Goal: Book appointment/travel/reservation

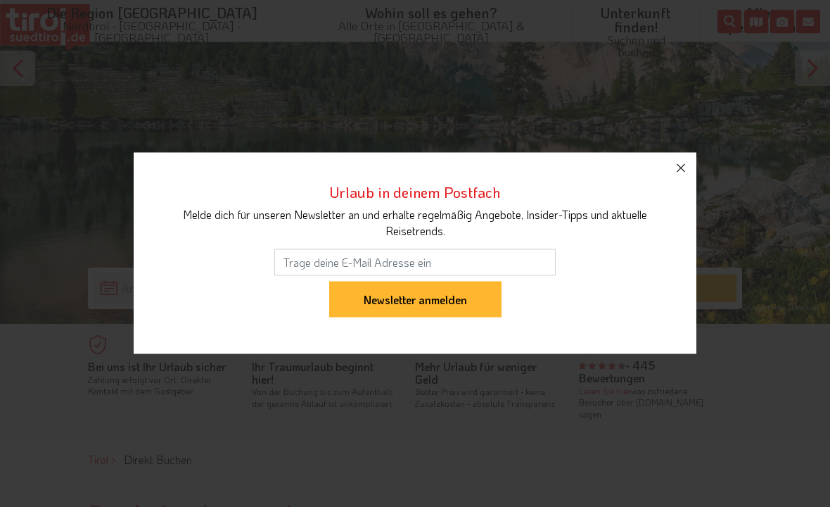
scroll to position [226, 0]
click at [680, 177] on icon "button" at bounding box center [681, 168] width 17 height 17
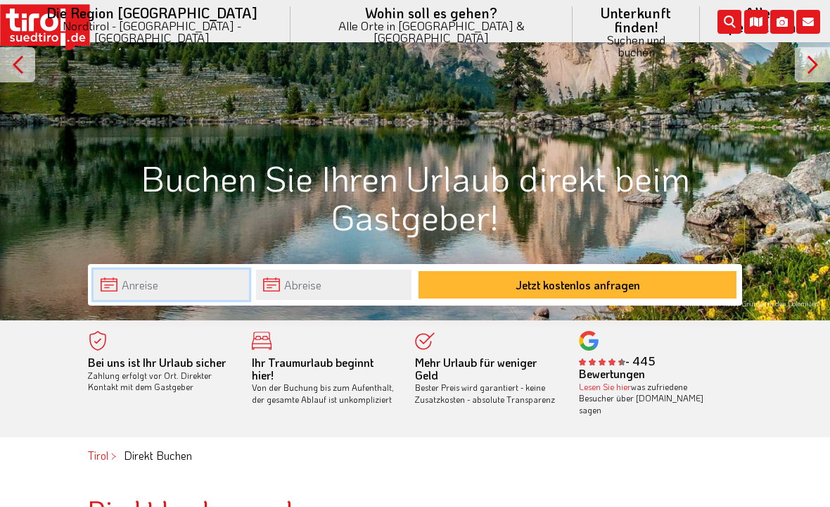
click at [182, 277] on input "text" at bounding box center [171, 284] width 155 height 30
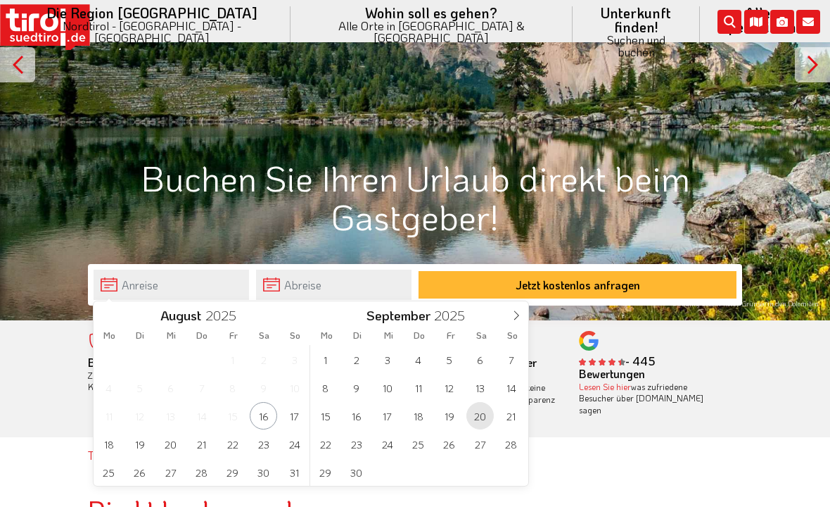
click at [480, 413] on span "20" at bounding box center [479, 415] width 27 height 27
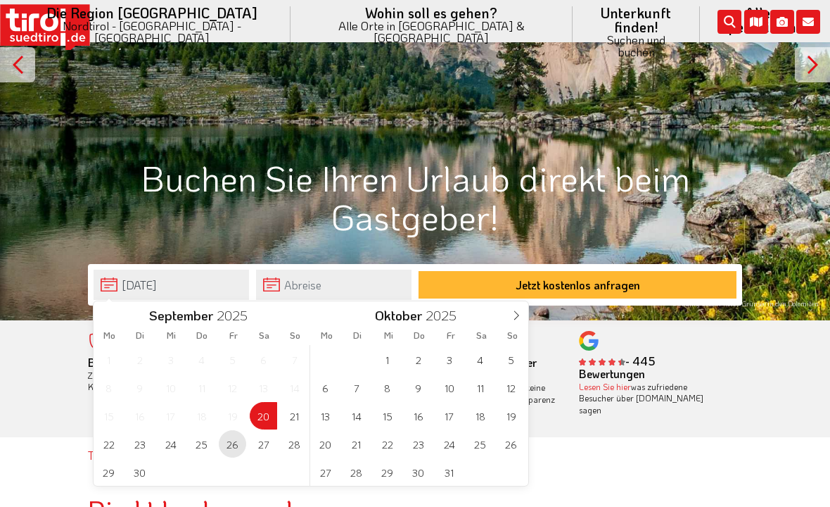
click at [238, 446] on span "26" at bounding box center [232, 443] width 27 height 27
type input "[DATE]"
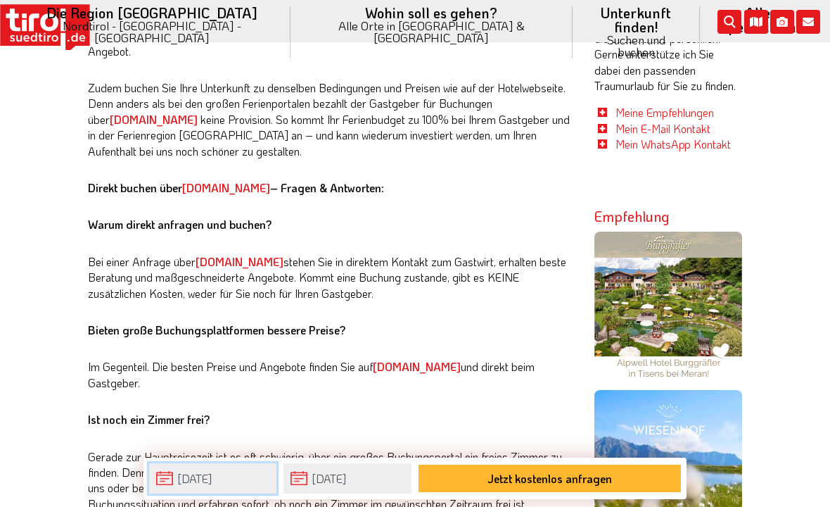
scroll to position [857, 0]
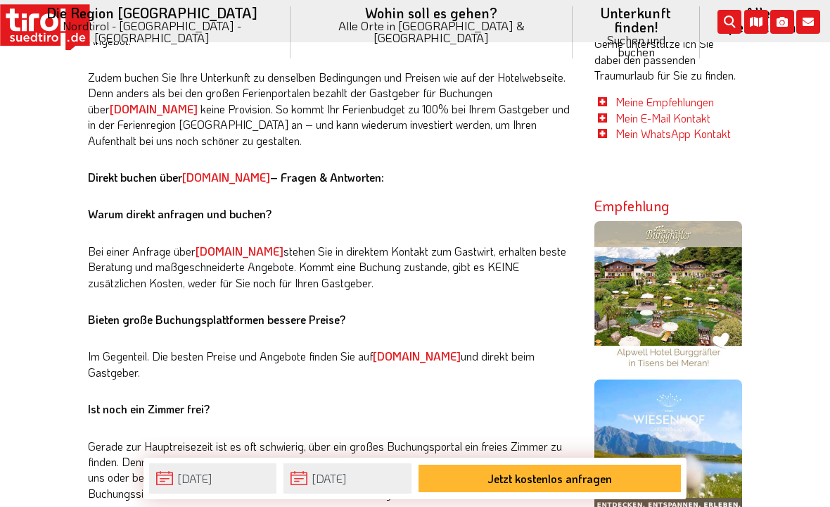
click at [531, 492] on button "Jetzt kostenlos anfragen" at bounding box center [550, 477] width 262 height 27
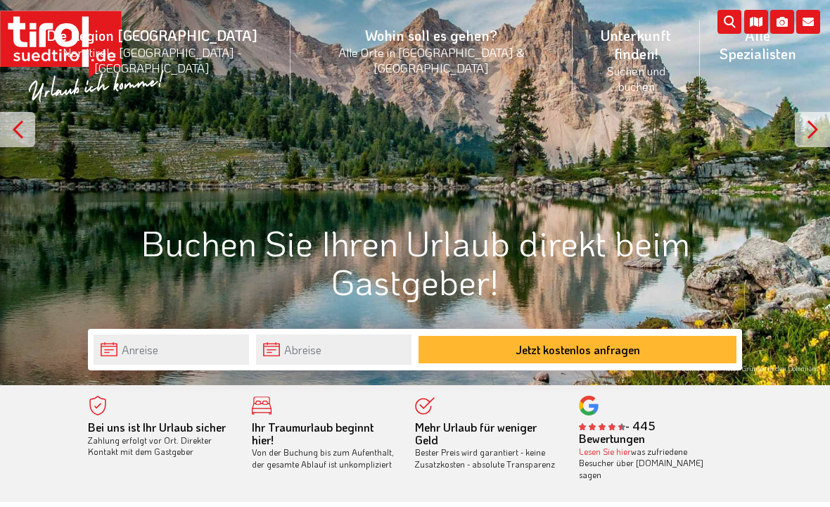
scroll to position [180, 0]
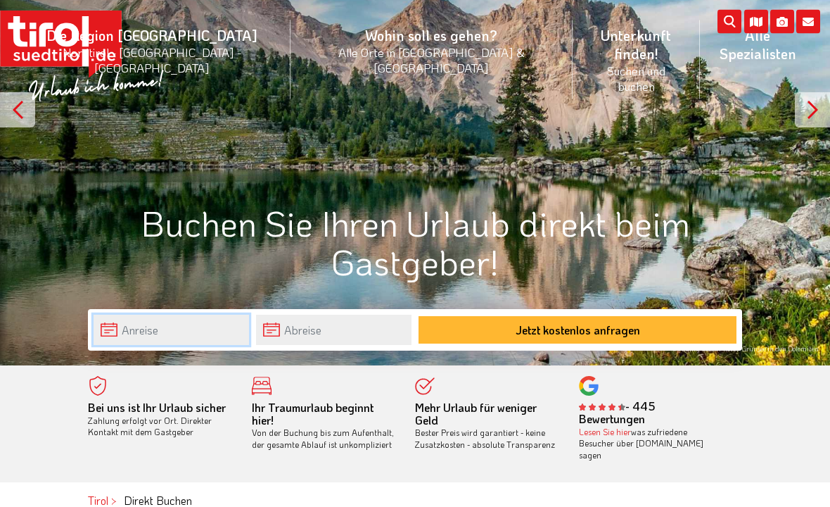
click at [200, 326] on body "Die Region [GEOGRAPHIC_DATA] [GEOGRAPHIC_DATA] - [GEOGRAPHIC_DATA] - [GEOGRAPHI…" at bounding box center [415, 73] width 830 height 507
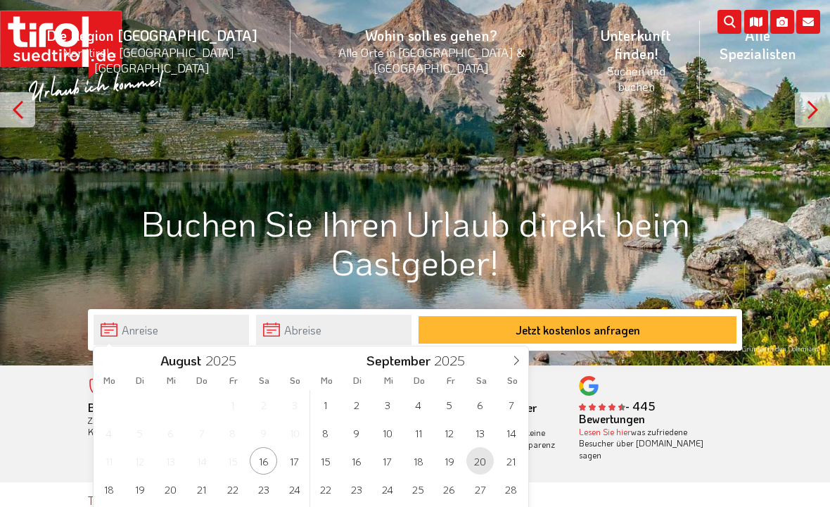
click at [484, 461] on span "20" at bounding box center [479, 460] width 27 height 27
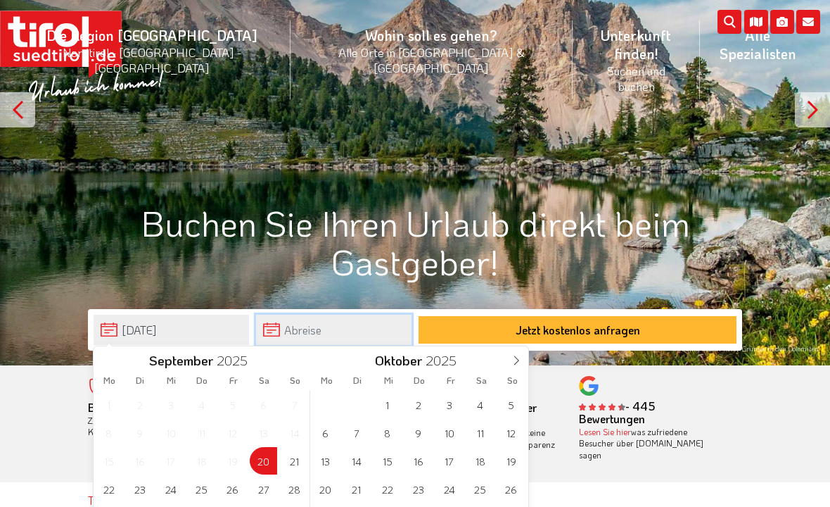
click at [338, 339] on input "text" at bounding box center [333, 329] width 155 height 30
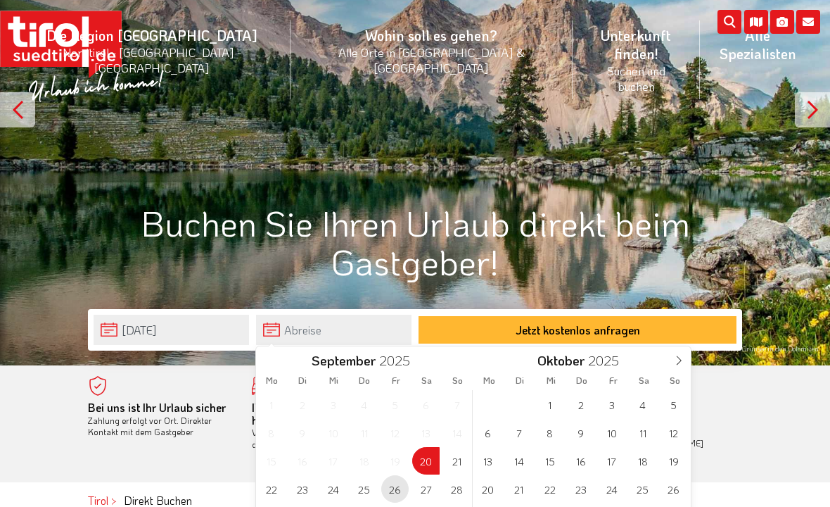
click at [397, 493] on span "26" at bounding box center [394, 488] width 27 height 27
type input "[DATE]"
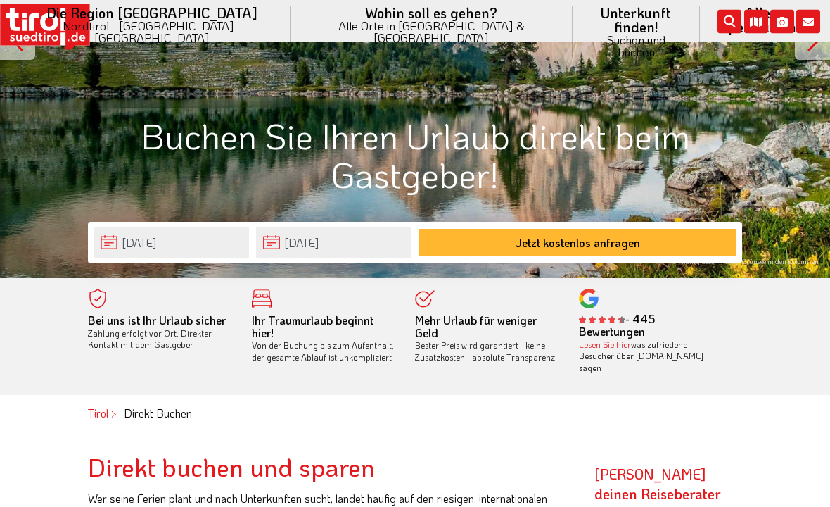
click at [627, 246] on button "Jetzt kostenlos anfragen" at bounding box center [578, 242] width 318 height 27
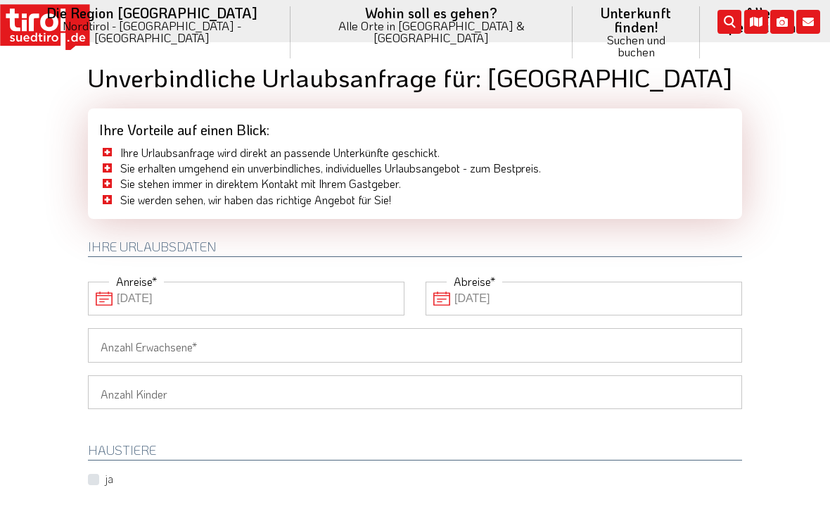
click at [203, 343] on input "Anzahl Erwachsene" at bounding box center [415, 345] width 654 height 34
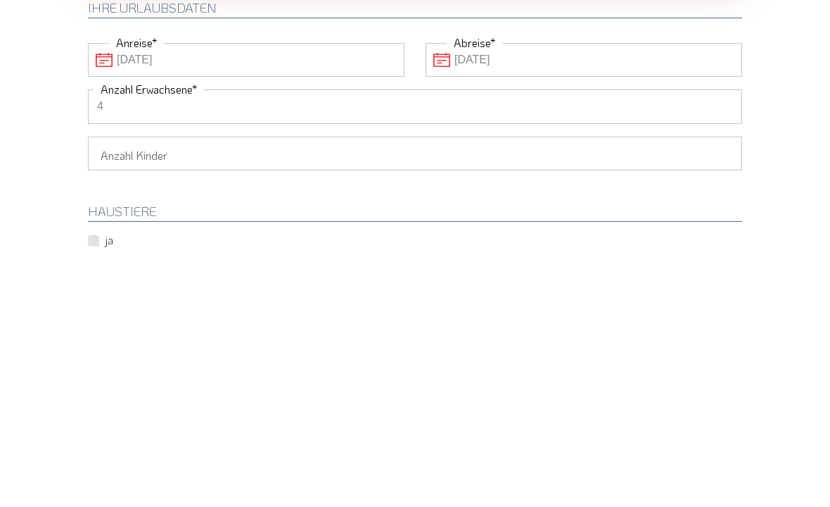
type input "4"
click at [237, 375] on select "1 2 3 4 5 6" at bounding box center [415, 392] width 654 height 34
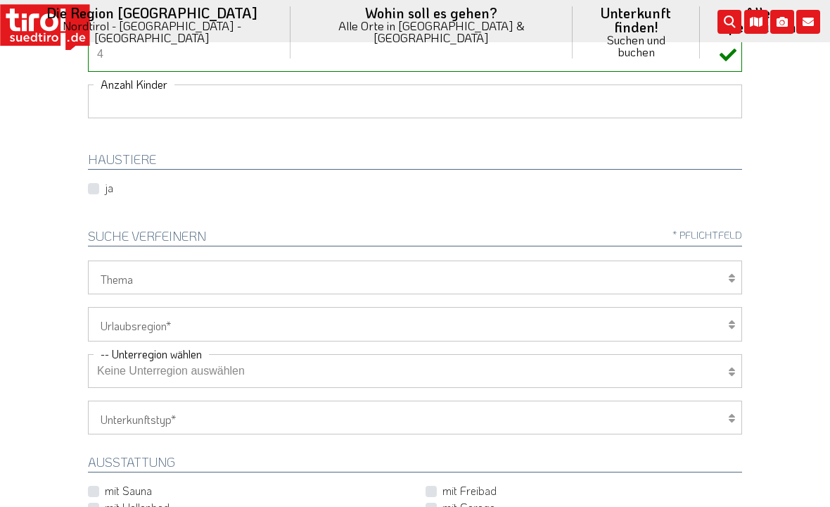
scroll to position [291, 0]
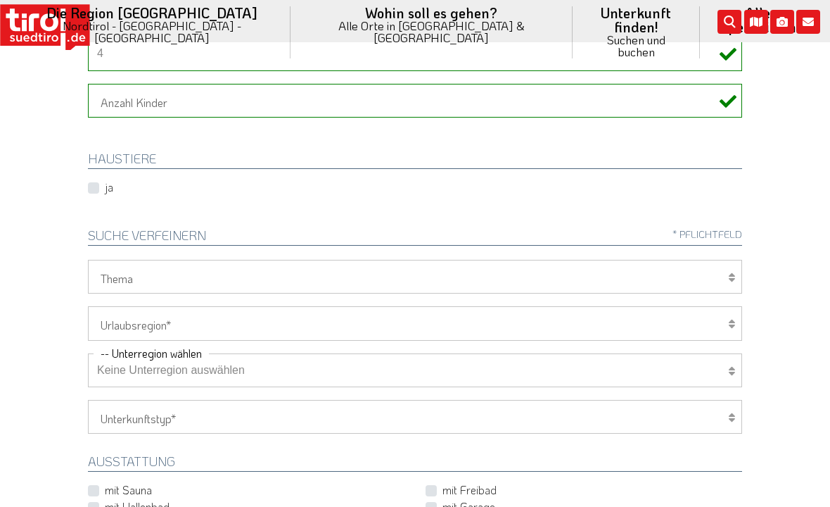
click at [726, 316] on select "[GEOGRAPHIC_DATA]/Nordtirol Osttirol [GEOGRAPHIC_DATA] Tirols Nachbarn" at bounding box center [415, 323] width 654 height 34
select select "7272"
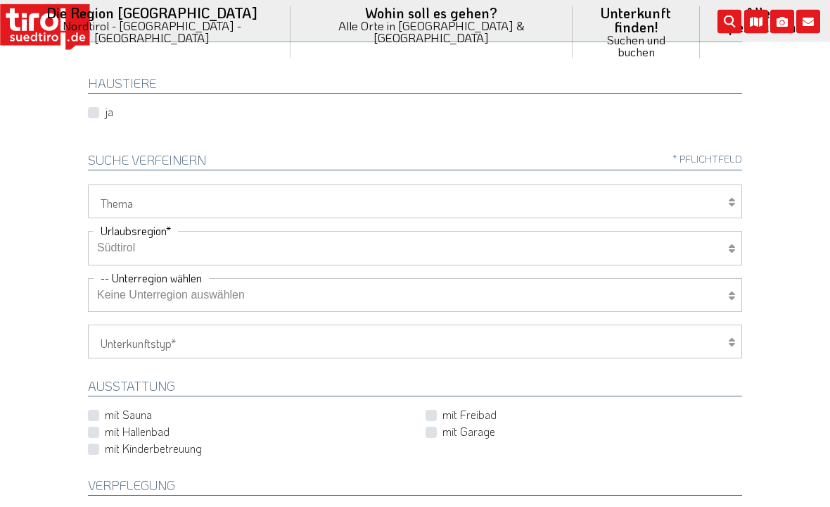
scroll to position [367, 0]
click at [737, 345] on select "Hotel 1-3 Sterne Hotel 4-5 Sterne Ferienwohnung Chalet/Ferienhaus Bauernhöfe" at bounding box center [415, 341] width 654 height 34
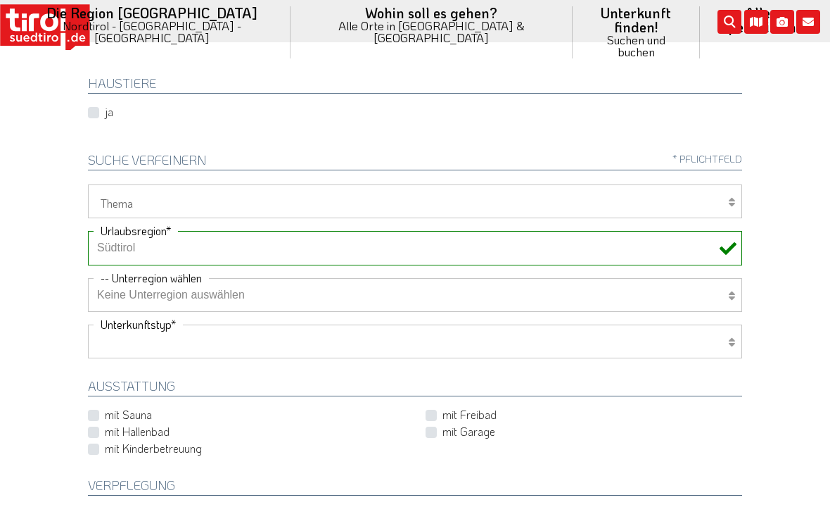
select select "1_4-5"
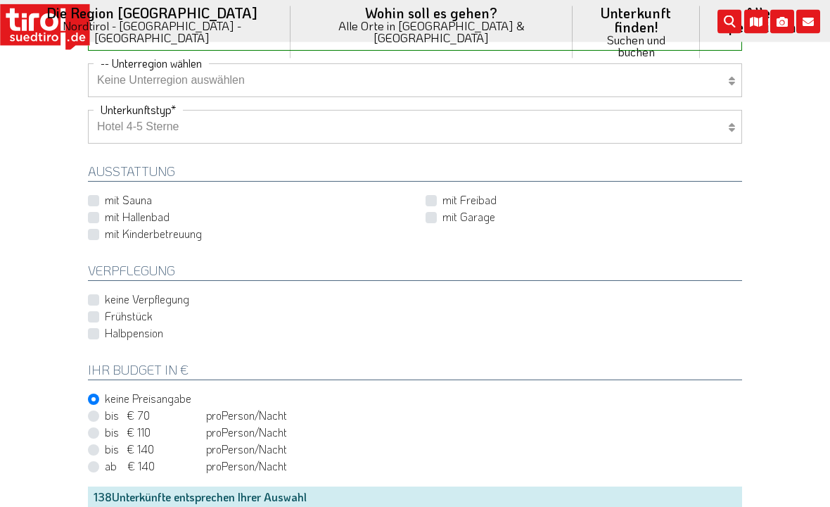
scroll to position [587, 0]
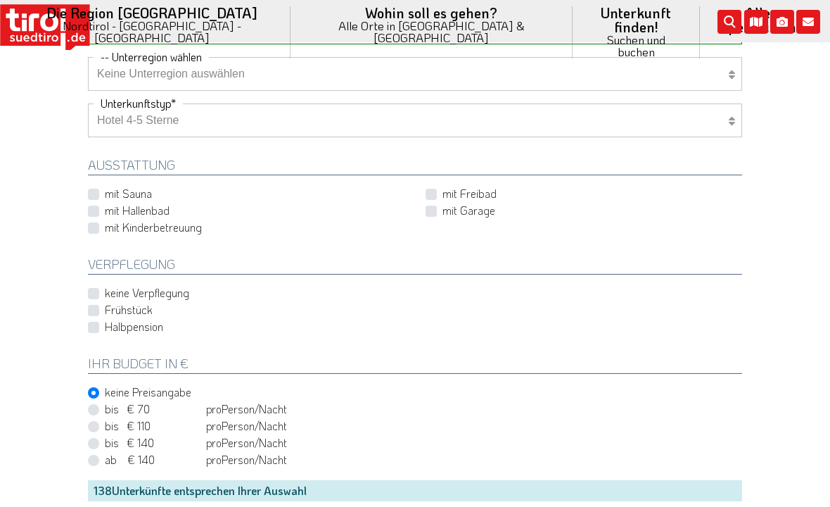
click at [105, 326] on label "Halbpension" at bounding box center [134, 326] width 58 height 15
click at [91, 326] on input "Halbpension" at bounding box center [418, 326] width 654 height 9
checkbox input "true"
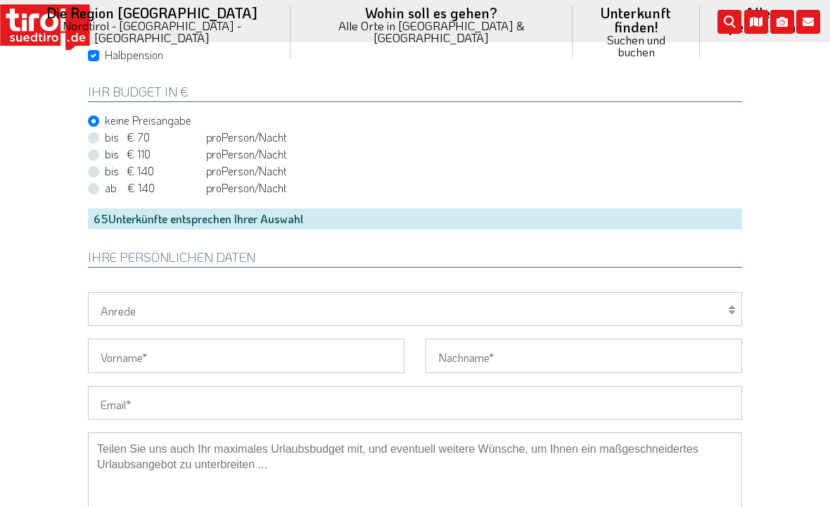
scroll to position [843, 0]
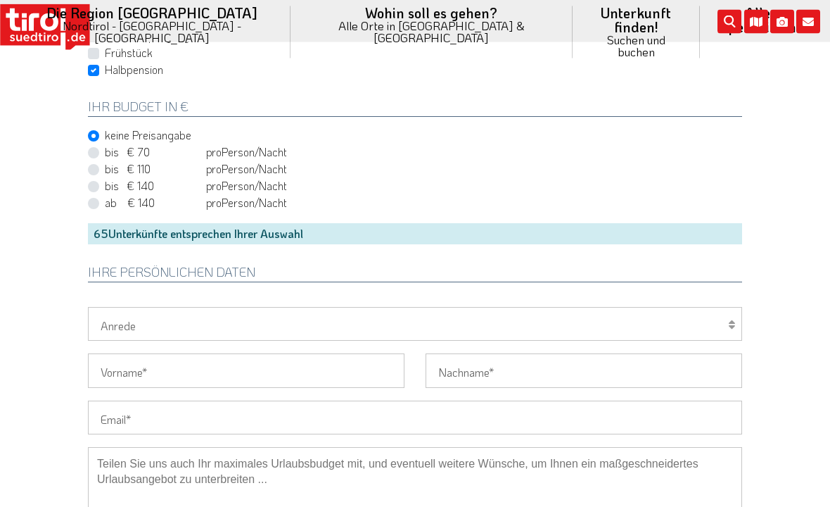
click at [321, 228] on div "65 Unterkünfte entsprechen Ihrer Auswahl" at bounding box center [415, 234] width 654 height 21
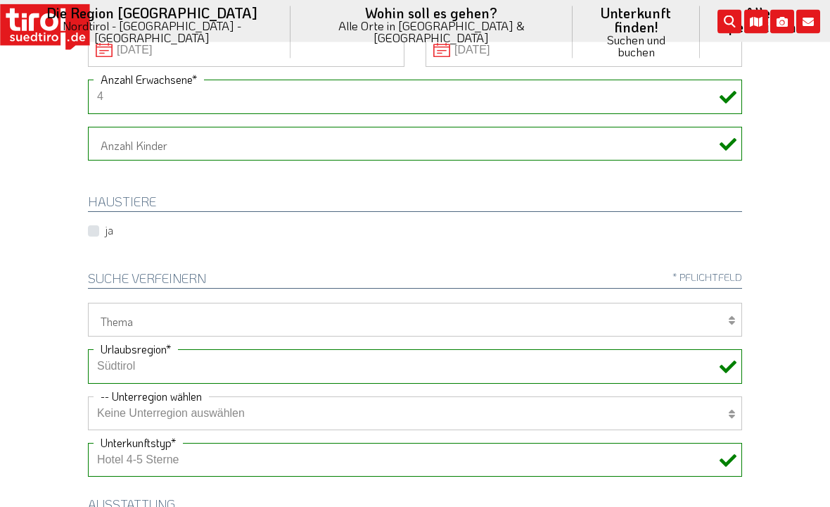
scroll to position [0, 0]
